Goal: Navigation & Orientation: Find specific page/section

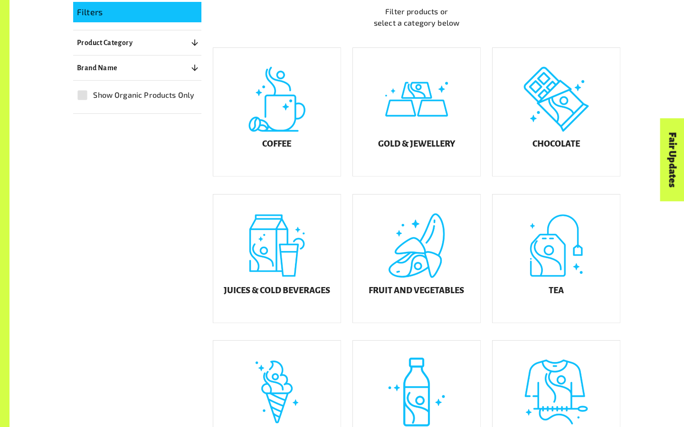
scroll to position [257, 0]
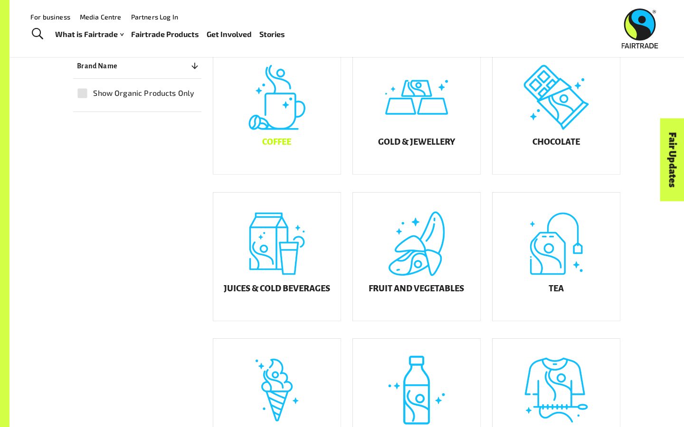
click at [281, 132] on div "Coffee" at bounding box center [276, 110] width 127 height 128
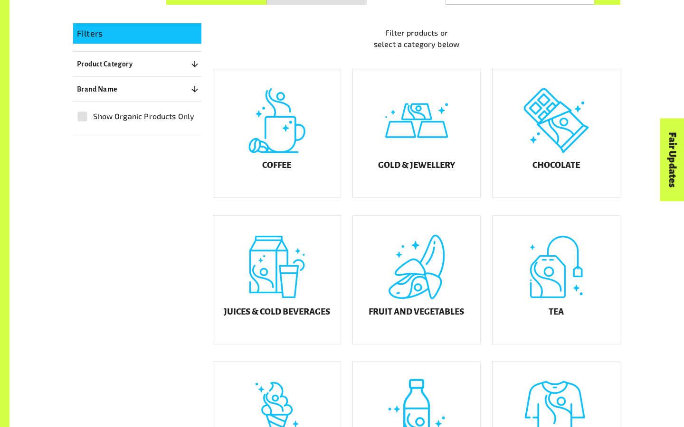
scroll to position [257, 0]
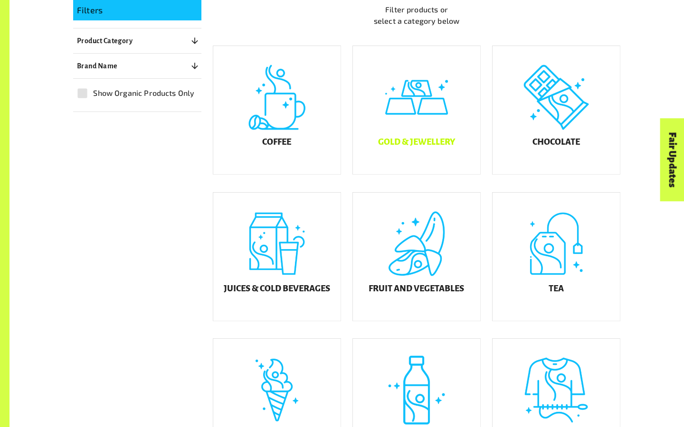
click at [425, 135] on div "Gold & Jewellery" at bounding box center [416, 110] width 127 height 128
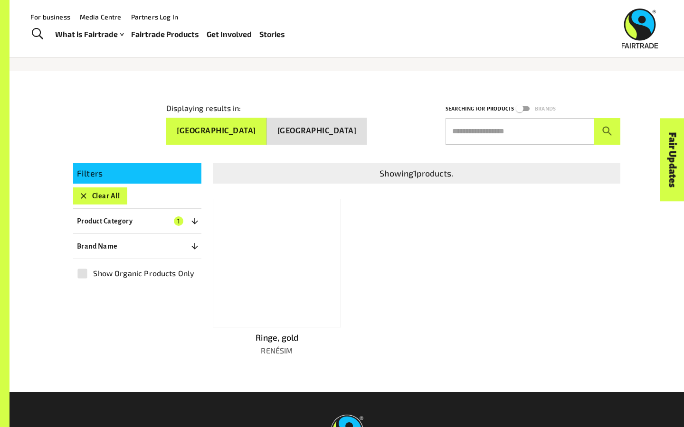
scroll to position [88, 0]
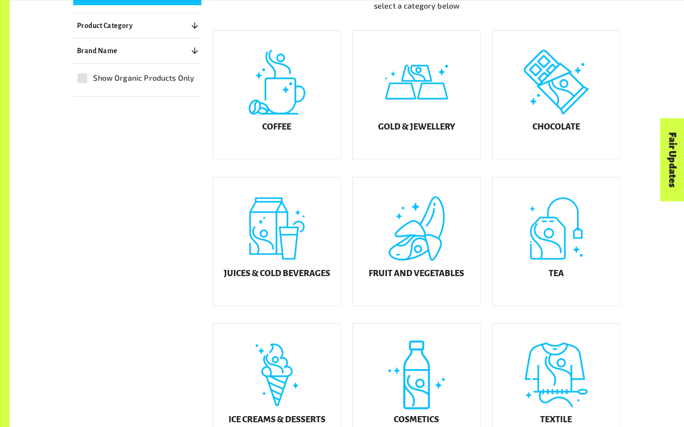
scroll to position [297, 0]
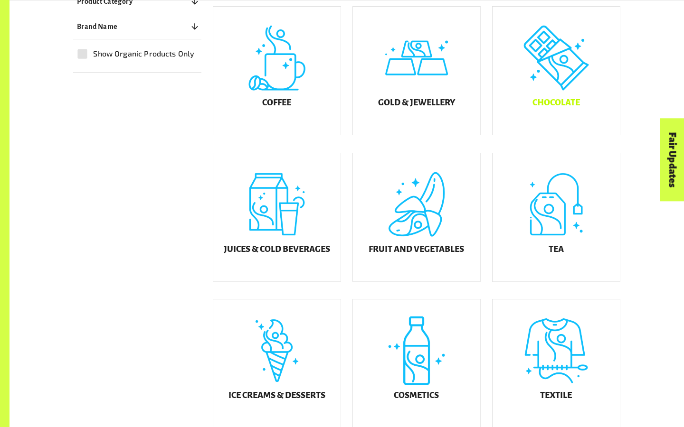
click at [539, 86] on div "Chocolate" at bounding box center [555, 71] width 127 height 128
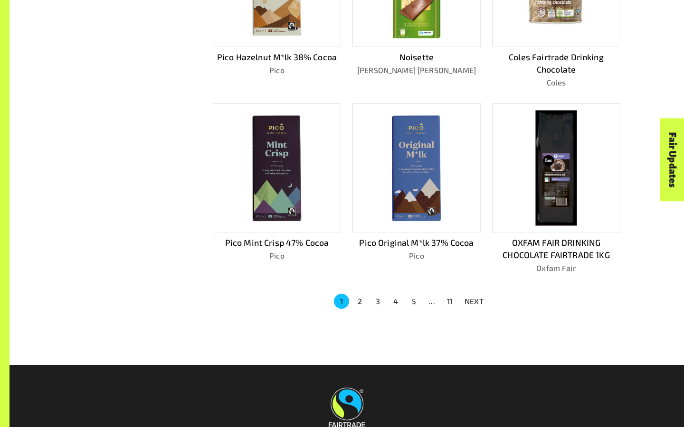
scroll to position [597, 0]
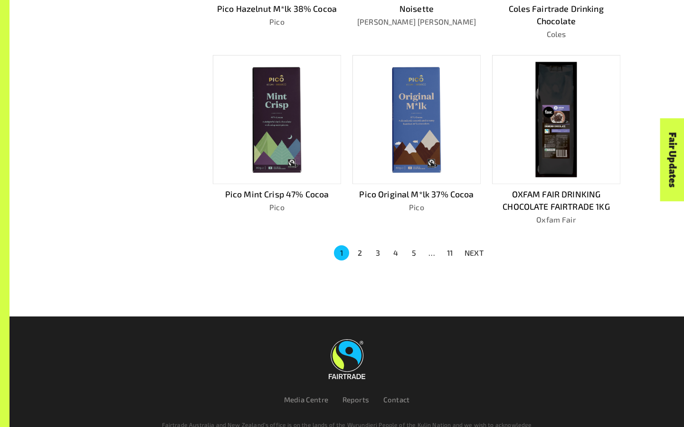
click at [359, 249] on button "2" at bounding box center [359, 253] width 15 height 15
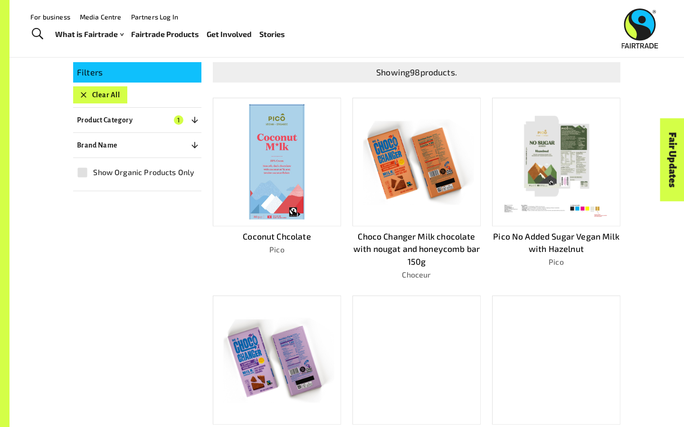
scroll to position [195, 0]
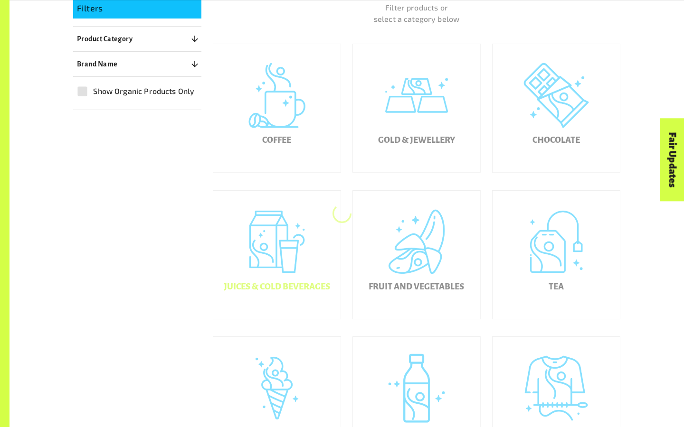
scroll to position [297, 0]
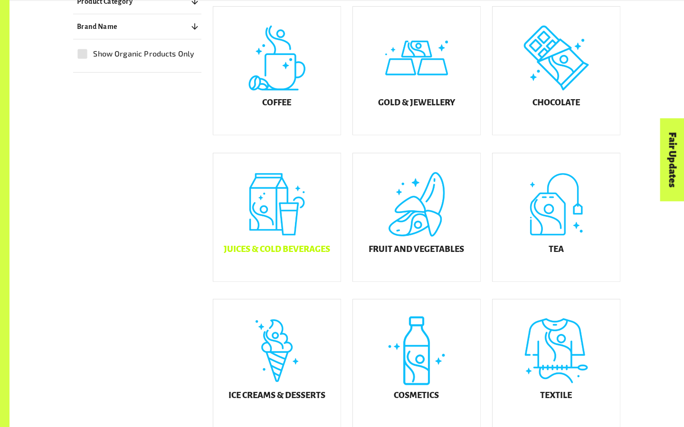
click at [300, 255] on h5 "Juices & Cold Beverages" at bounding box center [277, 249] width 106 height 9
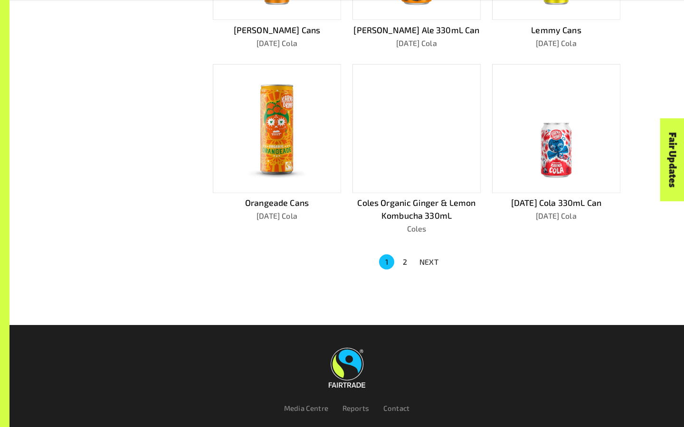
scroll to position [593, 0]
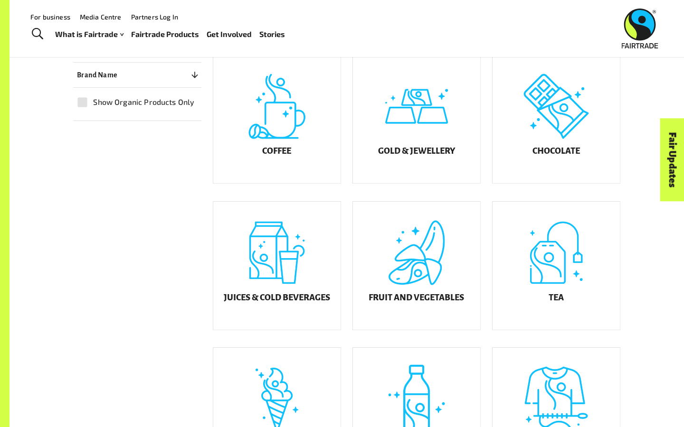
scroll to position [247, 0]
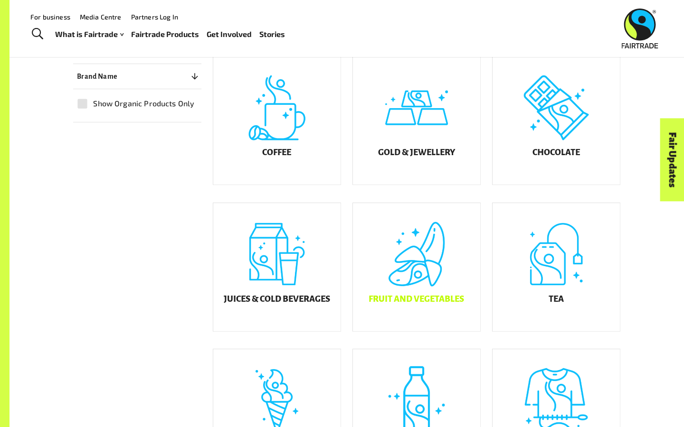
click at [427, 301] on h5 "Fruit and Vegetables" at bounding box center [415, 299] width 95 height 9
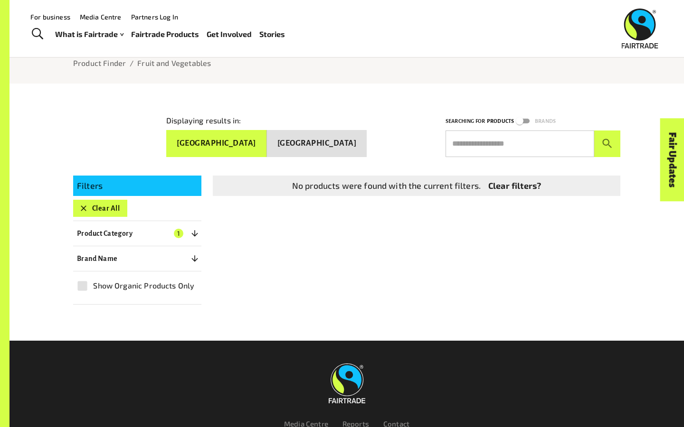
scroll to position [34, 0]
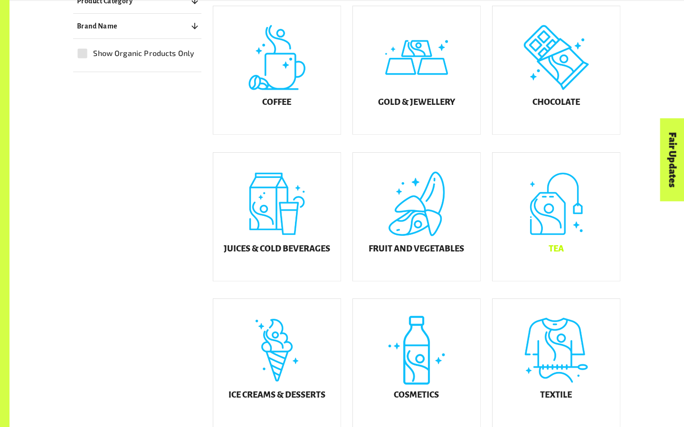
click at [571, 261] on div "Tea" at bounding box center [555, 217] width 127 height 128
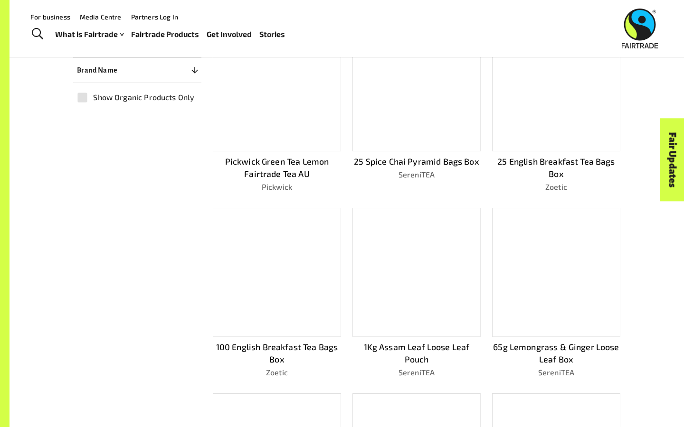
scroll to position [250, 0]
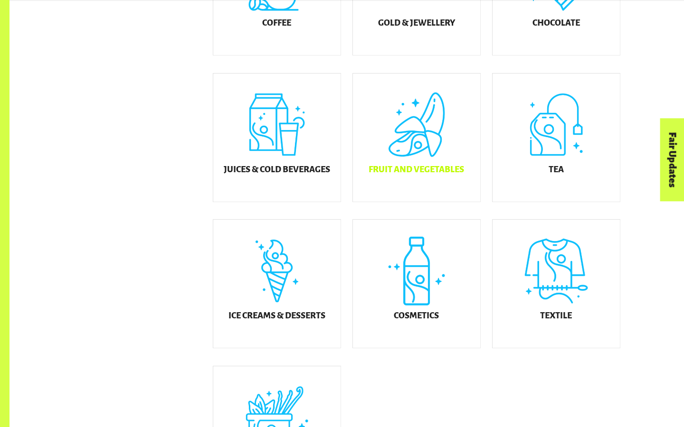
scroll to position [377, 0]
click at [310, 321] on h5 "Ice Creams & Desserts" at bounding box center [276, 315] width 97 height 9
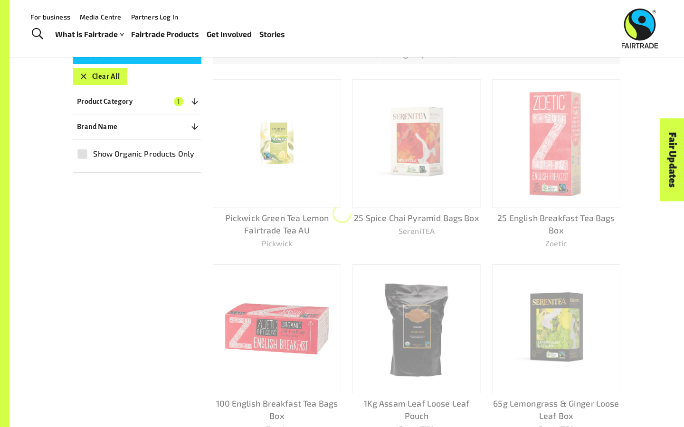
scroll to position [165, 0]
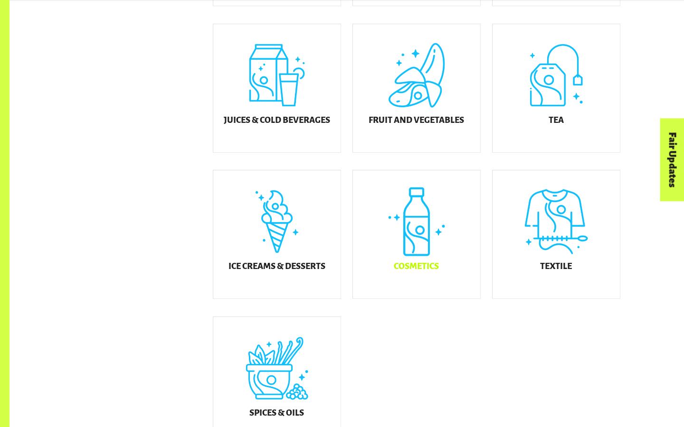
click at [426, 272] on h5 "Cosmetics" at bounding box center [416, 266] width 45 height 9
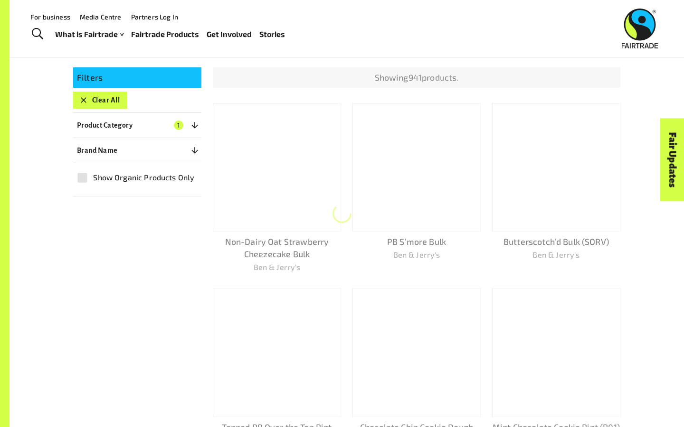
scroll to position [165, 0]
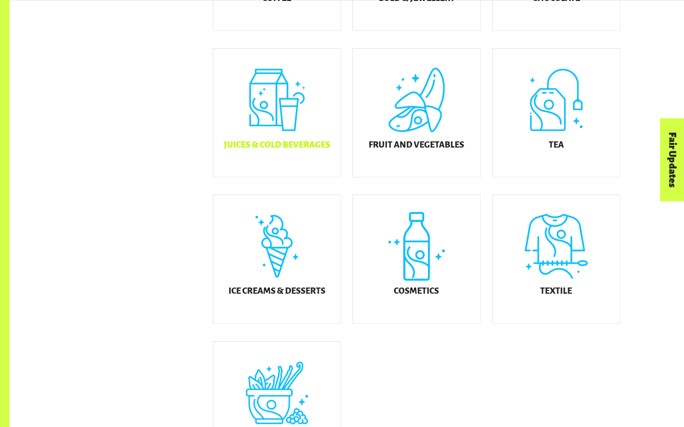
scroll to position [426, 0]
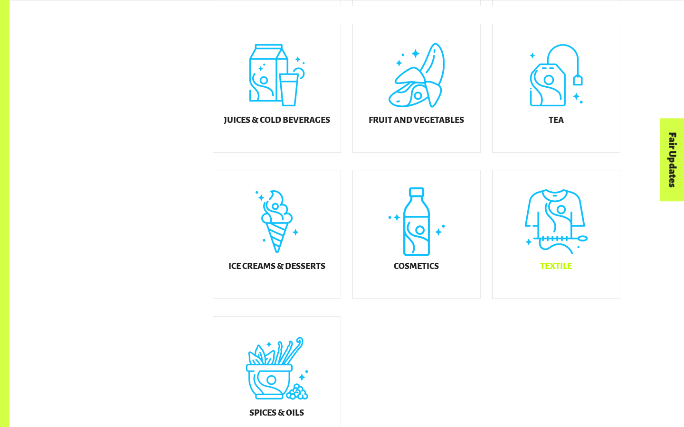
click at [554, 268] on h5 "Textile" at bounding box center [556, 266] width 32 height 9
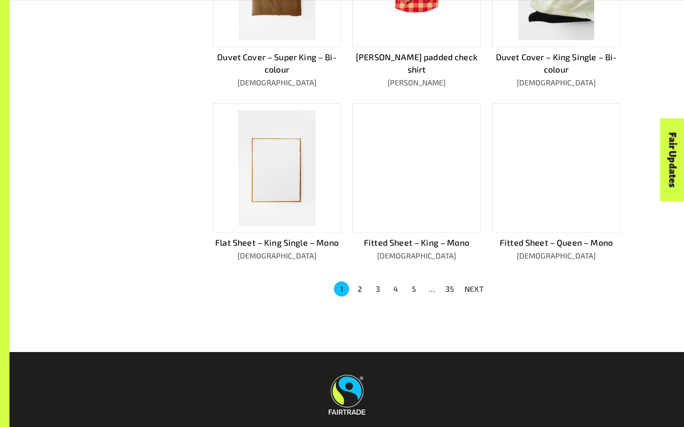
scroll to position [562, 0]
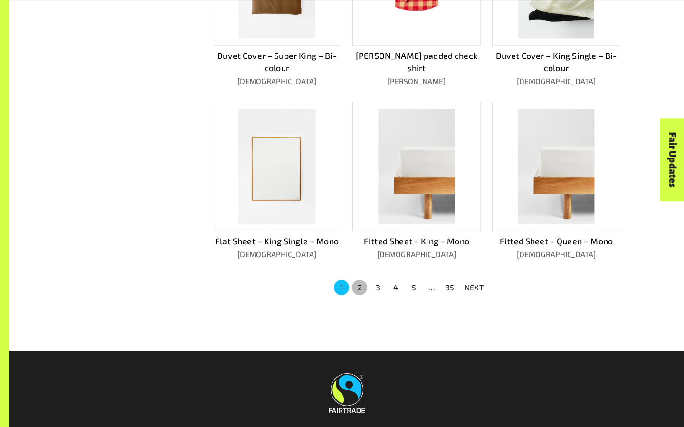
click at [362, 283] on button "2" at bounding box center [359, 287] width 15 height 15
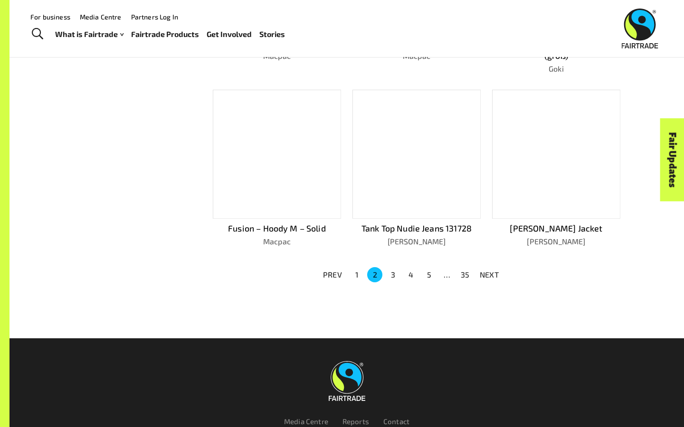
scroll to position [549, 0]
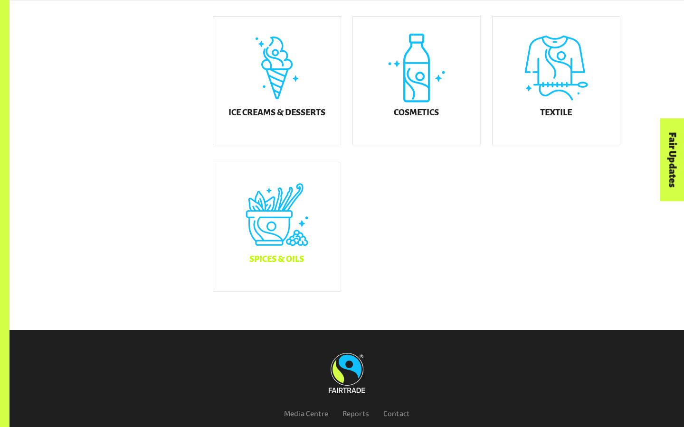
click at [281, 264] on h5 "Spices & Oils" at bounding box center [276, 259] width 55 height 9
